Goal: Task Accomplishment & Management: Manage account settings

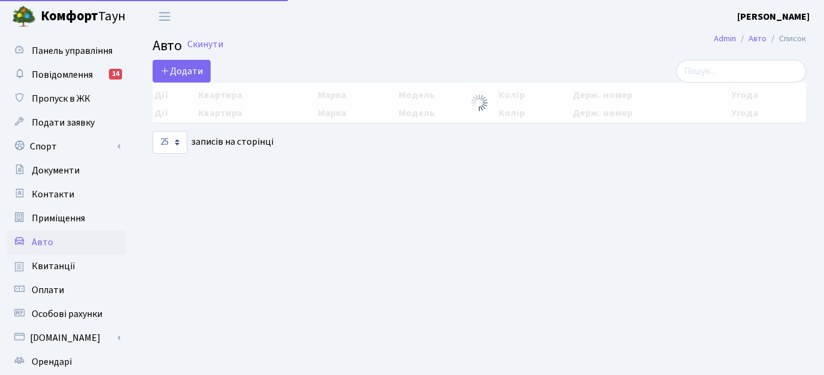
select select "25"
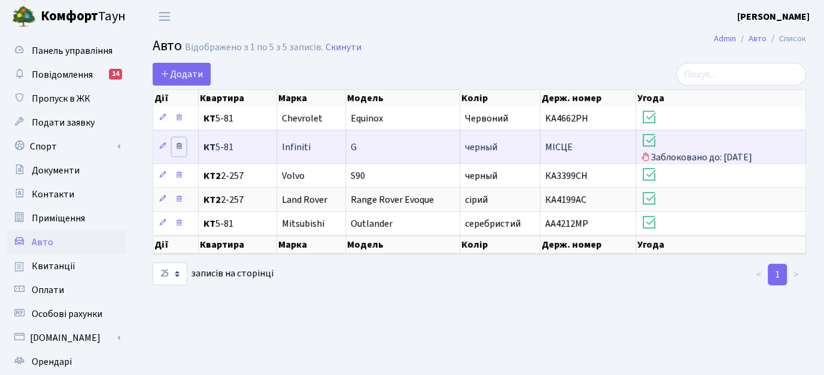
click at [178, 146] on icon at bounding box center [179, 146] width 8 height 8
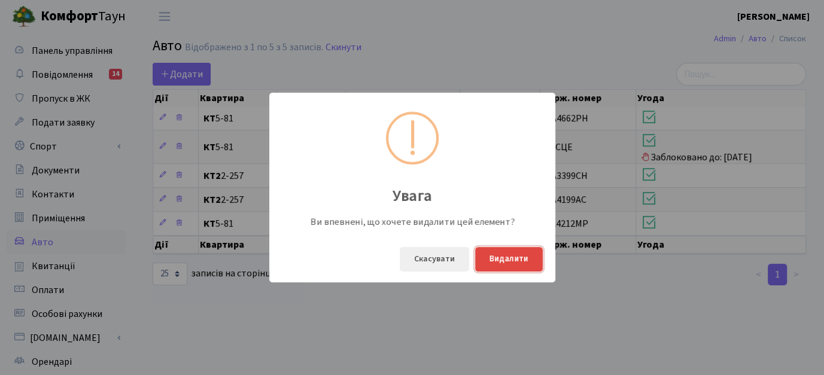
click at [497, 256] on button "Видалити" at bounding box center [509, 259] width 68 height 25
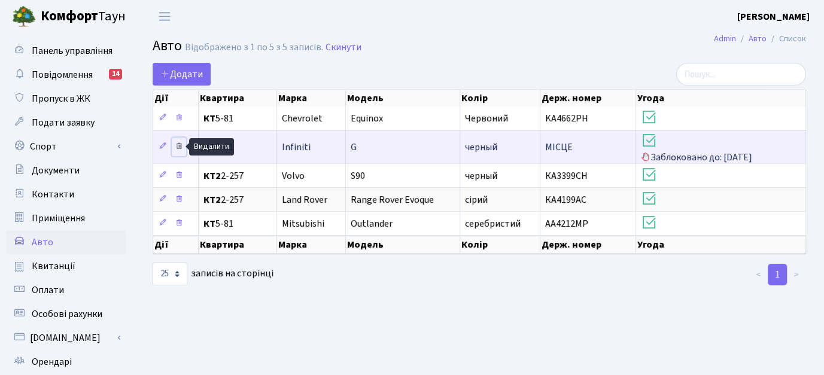
click at [177, 145] on icon at bounding box center [179, 146] width 8 height 8
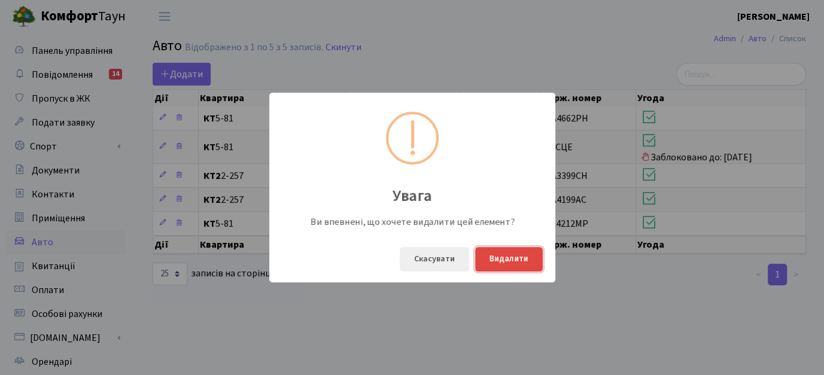
click at [501, 255] on button "Видалити" at bounding box center [509, 259] width 68 height 25
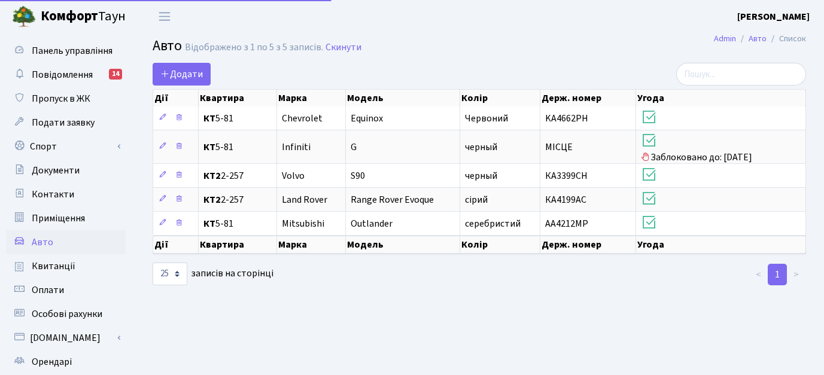
select select "25"
